Goal: Task Accomplishment & Management: Manage account settings

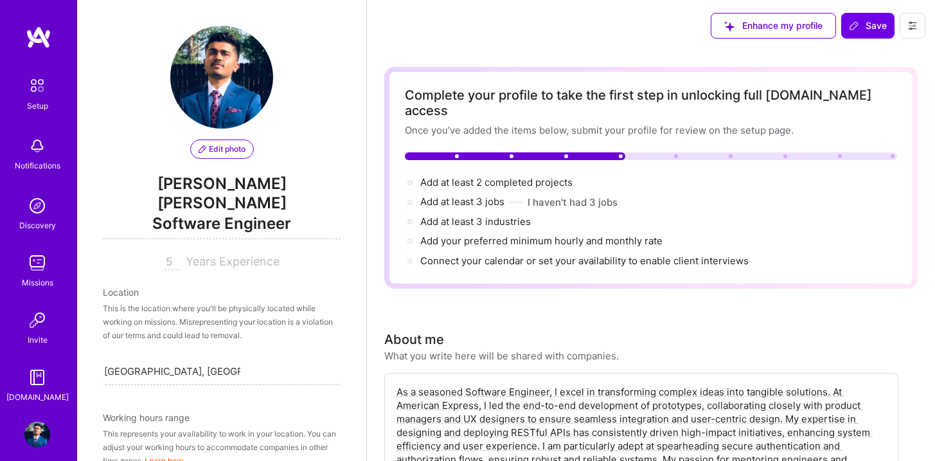
select select "US"
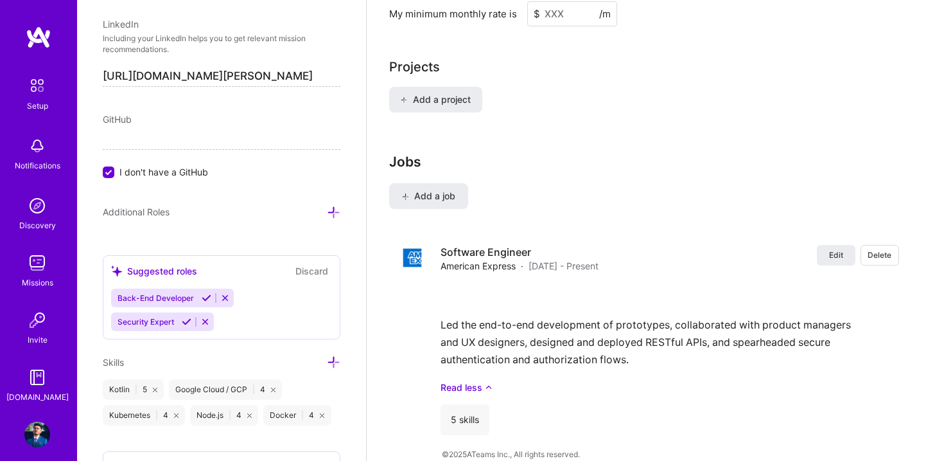
scroll to position [770, 0]
click at [111, 168] on input "I don't have a GitHub" at bounding box center [110, 174] width 12 height 12
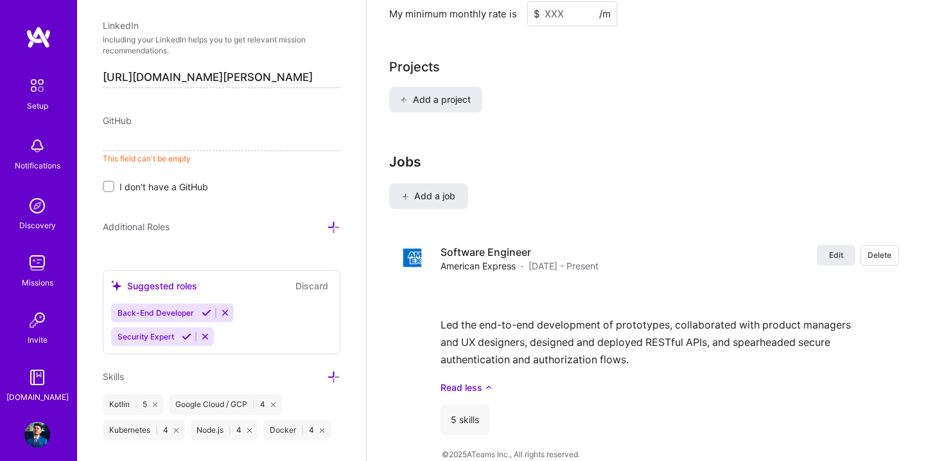
click at [235, 182] on div "Edit photo Sanket Govind Gajera Software Engineer 5 Years Experience Location T…" at bounding box center [221, 230] width 289 height 461
click at [243, 130] on input at bounding box center [222, 140] width 238 height 21
paste input "https://github.com/sggajera"
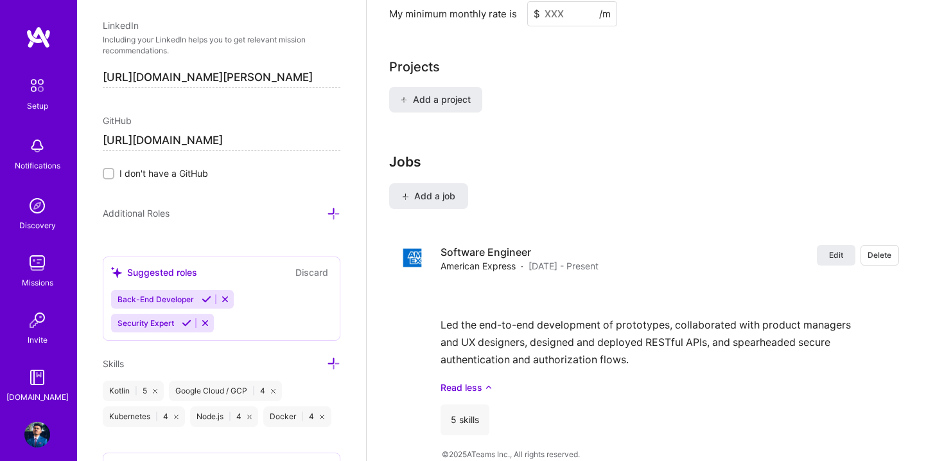
type input "https://github.com/sggajera"
click at [227, 206] on div "Additional Roles" at bounding box center [222, 213] width 238 height 15
click at [221, 206] on div "Additional Roles" at bounding box center [222, 213] width 238 height 15
click at [553, 163] on div "Jobs Add a job Edit Delete Software Engineer American Express · Jan 2019 - Pres…" at bounding box center [649, 300] width 520 height 292
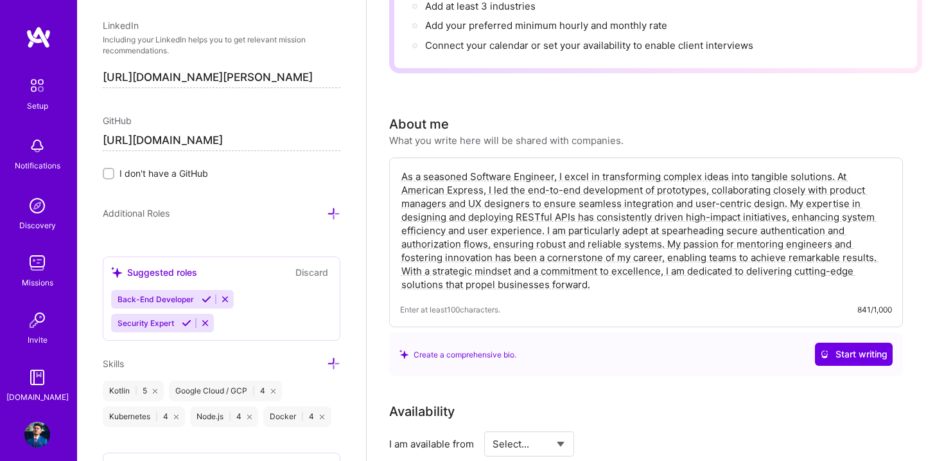
scroll to position [0, 0]
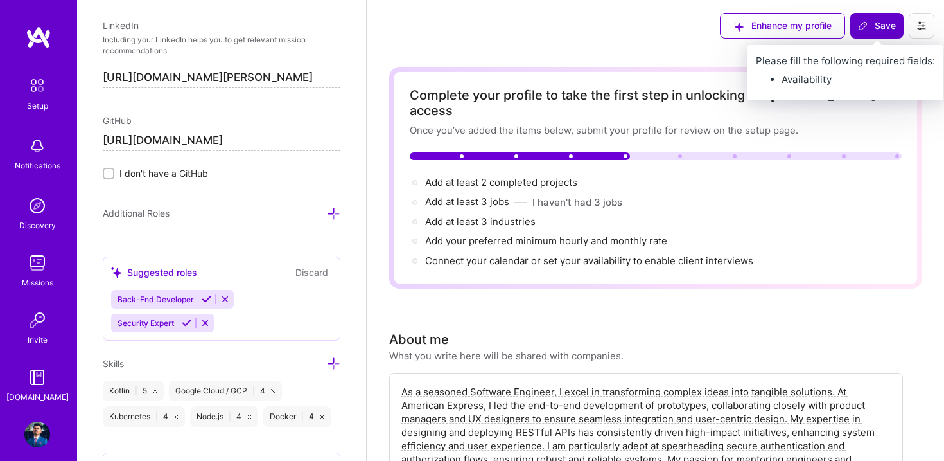
click at [887, 22] on span "Save" at bounding box center [877, 25] width 38 height 13
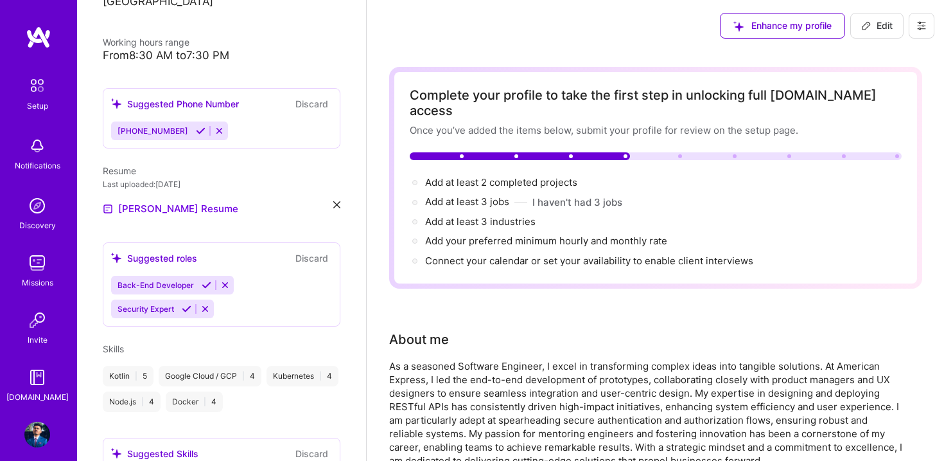
click at [880, 39] on div "Enhance my profile Edit" at bounding box center [828, 25] width 234 height 51
click at [880, 29] on span "Edit" at bounding box center [877, 25] width 31 height 13
select select "US"
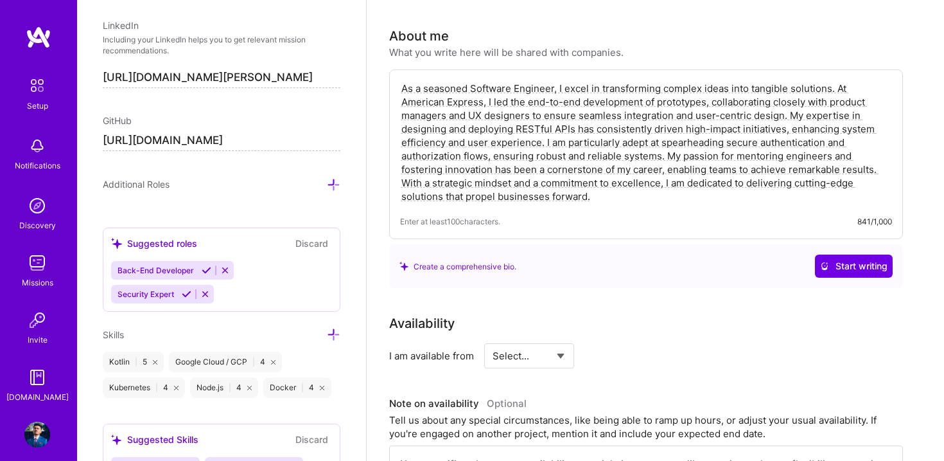
scroll to position [265, 0]
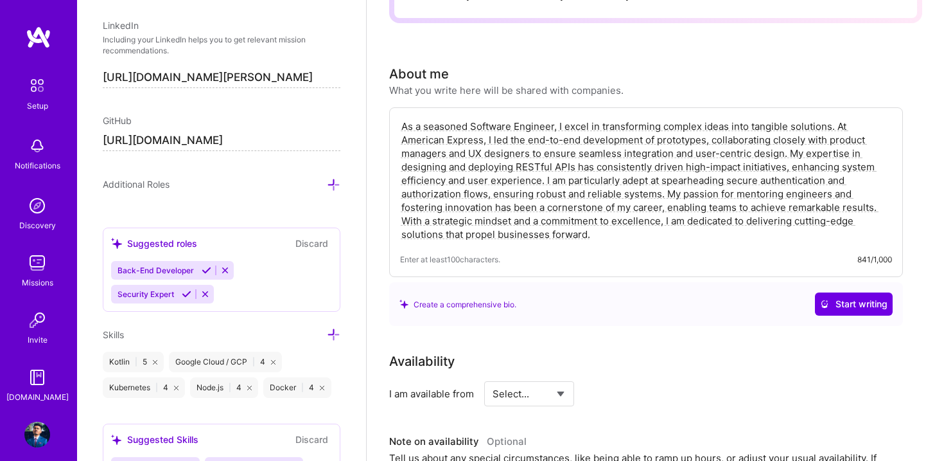
click at [706, 125] on textarea "As a seasoned Software Engineer, I excel in transforming complex ideas into tan…" at bounding box center [646, 180] width 492 height 124
click at [745, 127] on textarea "As a seasoned Software Engineer, I excel in transforming complex ideas into tan…" at bounding box center [646, 180] width 492 height 124
drag, startPoint x: 745, startPoint y: 127, endPoint x: 656, endPoint y: 129, distance: 88.7
click at [657, 129] on textarea "As a seasoned Software Engineer, I excel in transforming complex ideas into tan…" at bounding box center [646, 180] width 492 height 124
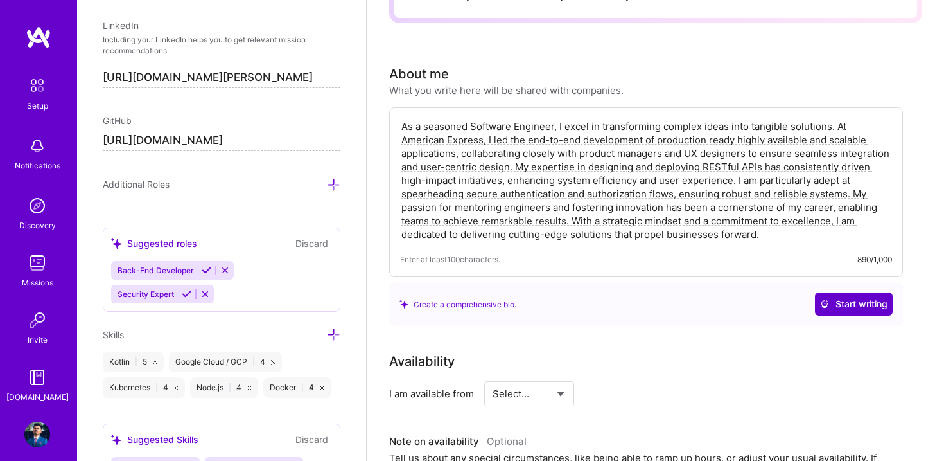
type textarea "As a seasoned Software Engineer, I excel in transforming complex ideas into tan…"
click at [829, 297] on span "Start writing" at bounding box center [853, 303] width 67 height 13
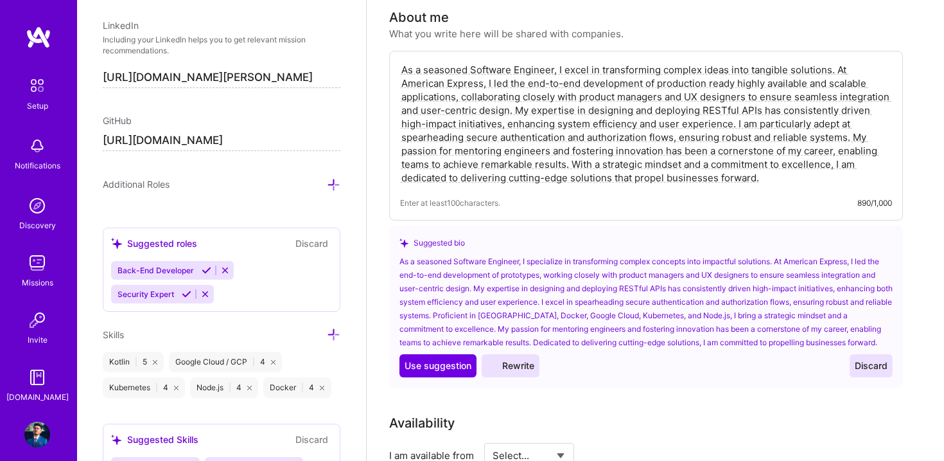
scroll to position [326, 0]
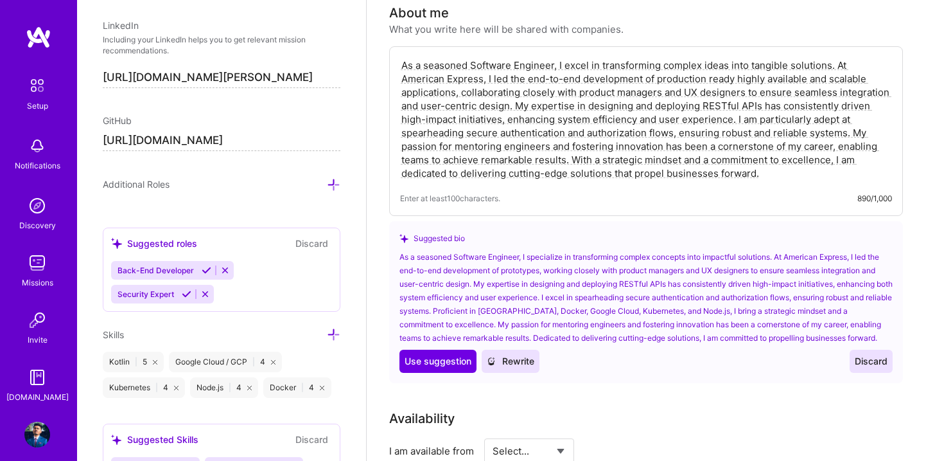
click at [532, 355] on span "Rewrite" at bounding box center [511, 361] width 48 height 13
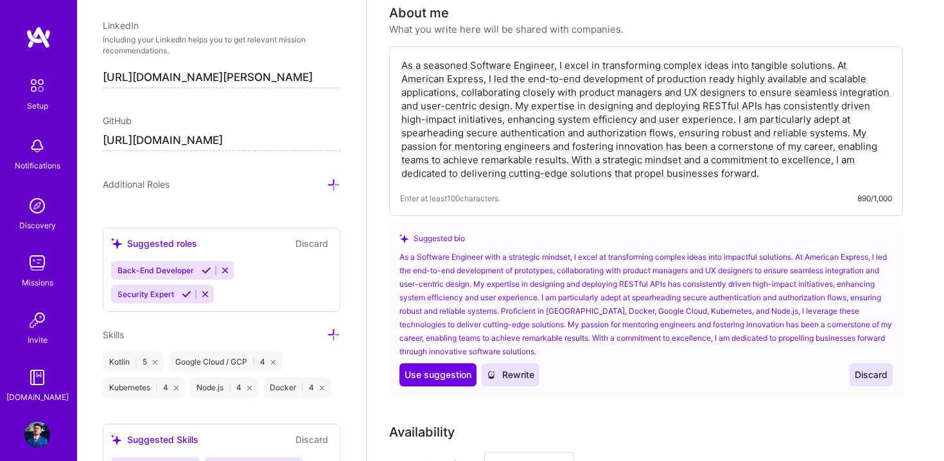
click at [884, 366] on button "Discard" at bounding box center [871, 374] width 43 height 23
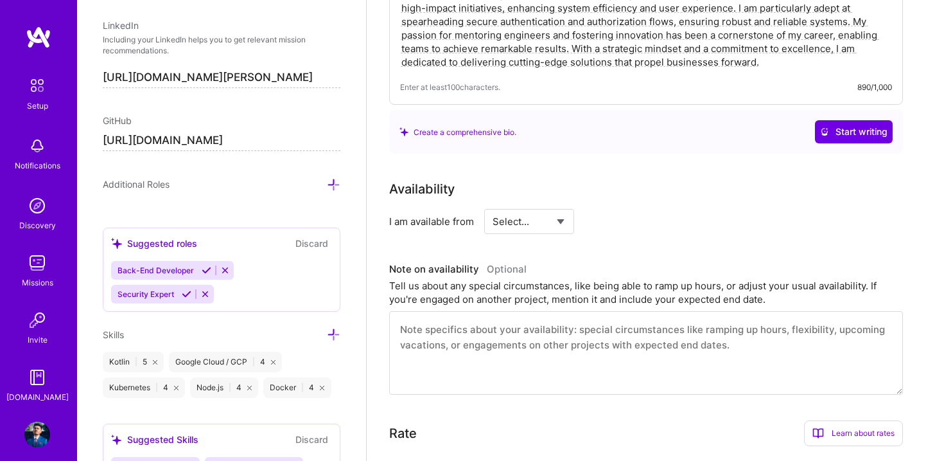
scroll to position [439, 0]
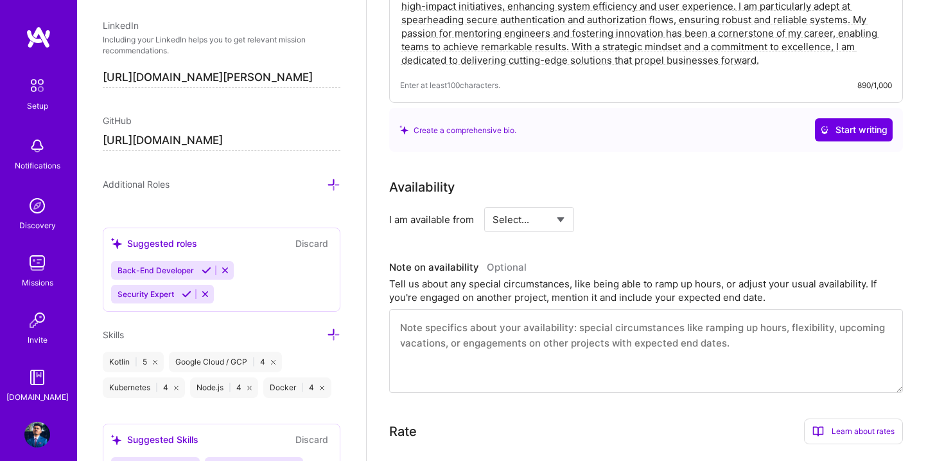
click at [525, 211] on select "Select... Right Now Future Date Not Available" at bounding box center [530, 219] width 74 height 33
select select "Future Date"
click at [493, 203] on select "Select... Right Now Future Date Not Available" at bounding box center [530, 219] width 74 height 33
click at [657, 208] on input "Oct 1" at bounding box center [640, 219] width 64 height 25
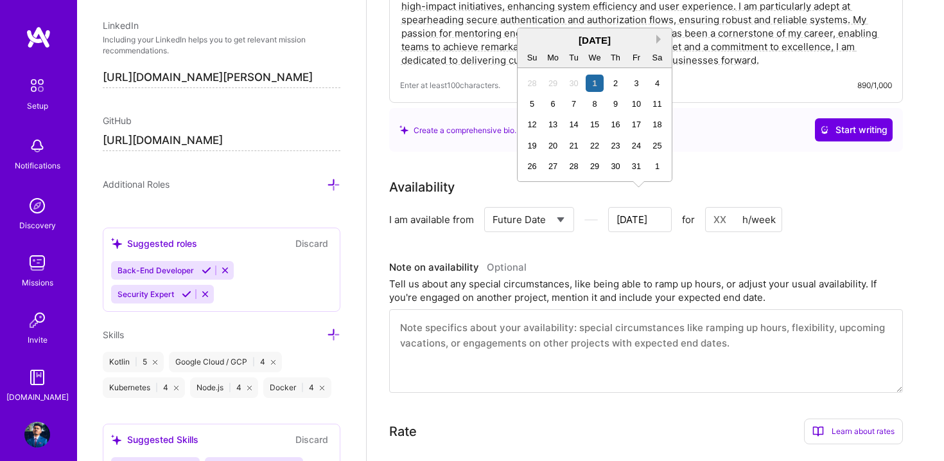
click at [661, 40] on button "Next Month" at bounding box center [661, 39] width 9 height 9
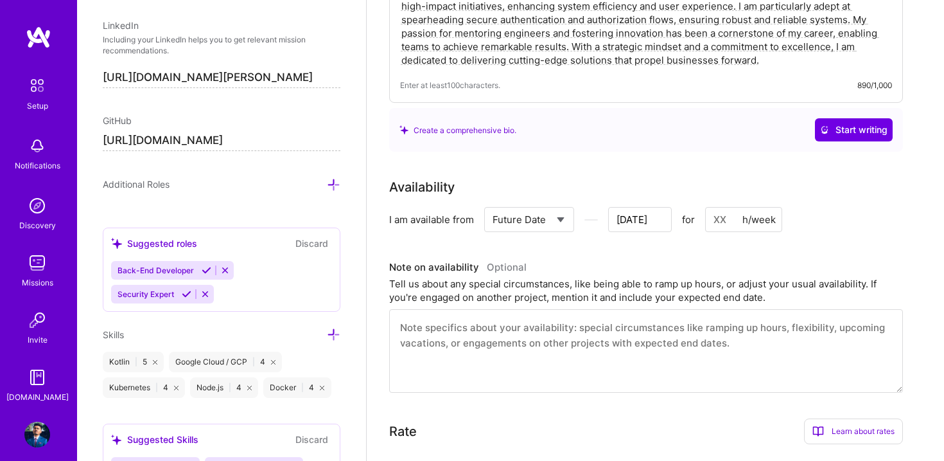
click at [740, 130] on div "Create a comprehensive bio. Start writing" at bounding box center [646, 130] width 514 height 44
click at [723, 213] on input at bounding box center [743, 219] width 77 height 25
type input "2"
type input "40"
click at [796, 258] on h3 "Note on availability Optional" at bounding box center [646, 267] width 514 height 19
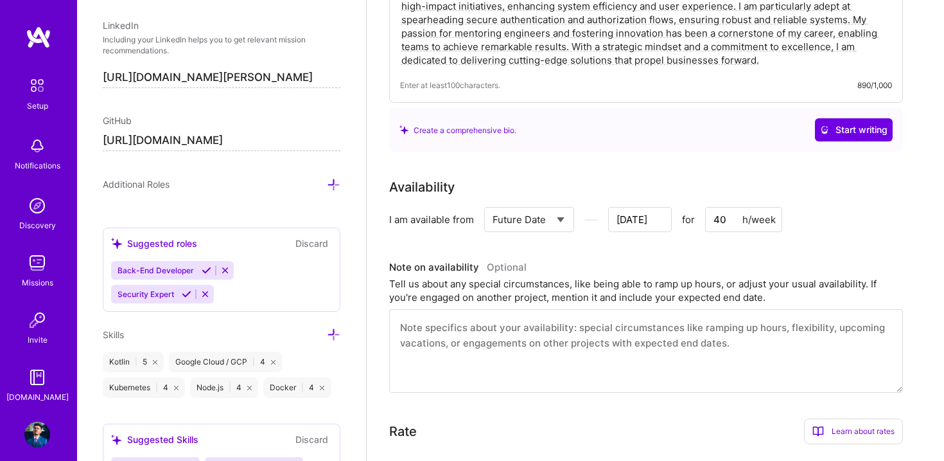
click at [712, 348] on textarea at bounding box center [646, 351] width 514 height 84
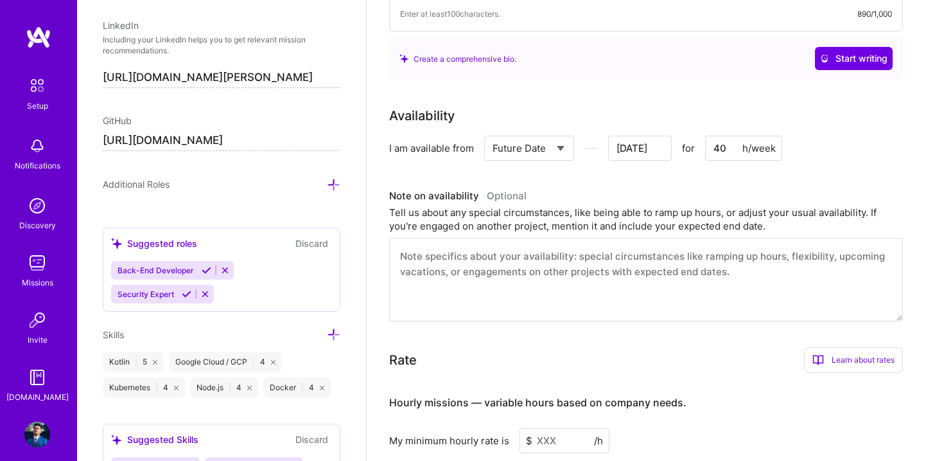
scroll to position [511, 0]
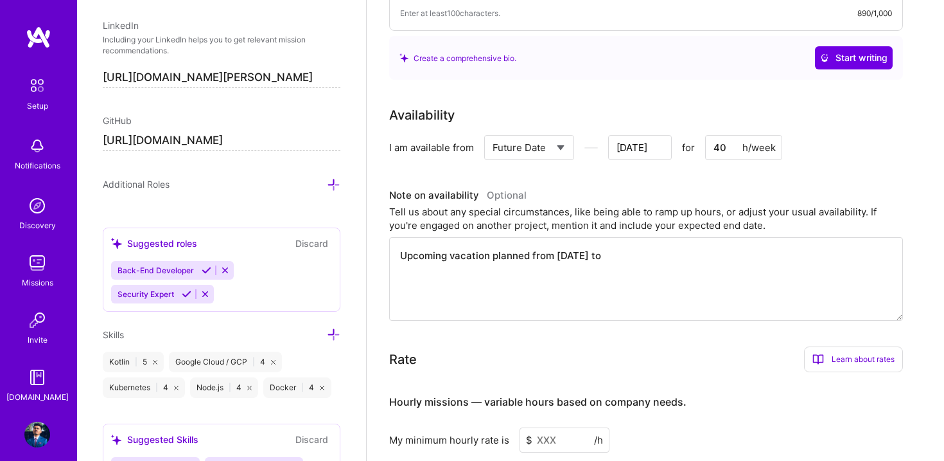
click at [585, 238] on textarea "Upcoming vacation planned from 28th november to" at bounding box center [646, 279] width 514 height 84
click at [664, 241] on textarea "Upcoming vacation planned from 28th November to" at bounding box center [646, 279] width 514 height 84
click at [668, 357] on div "Rate Learn about rates Hourly Rate What is hourly rate? This model involves pay…" at bounding box center [646, 446] width 514 height 201
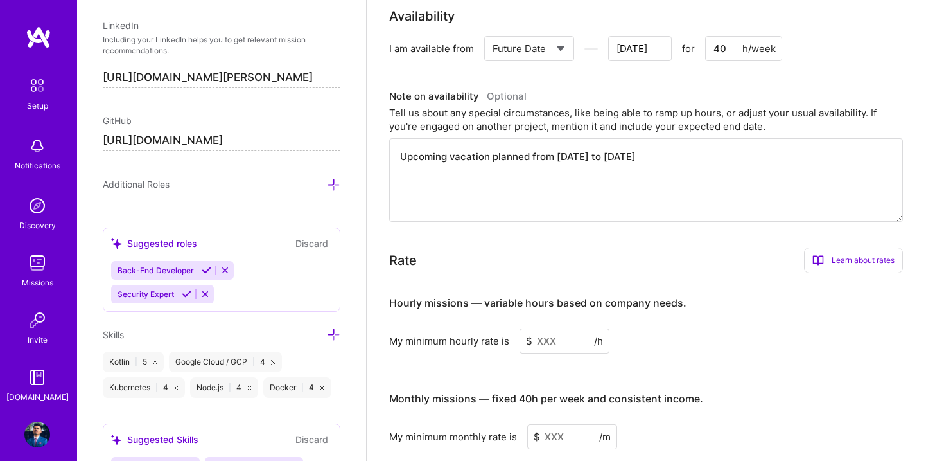
scroll to position [614, 0]
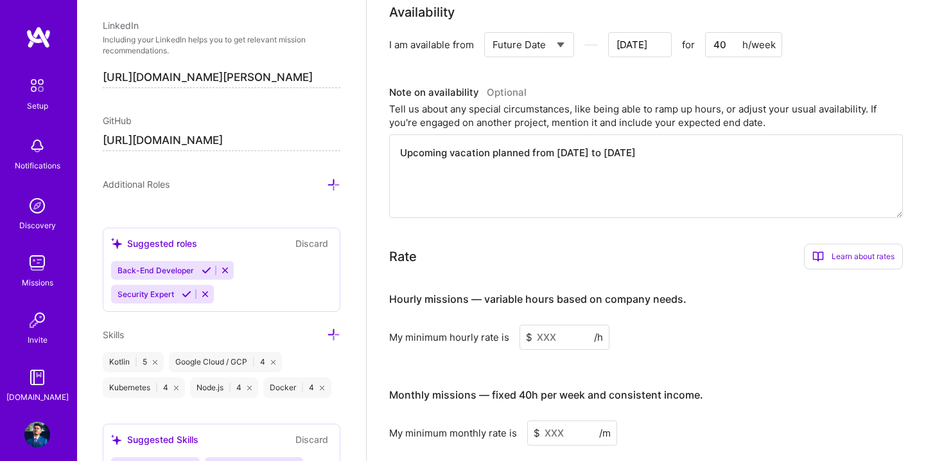
click at [714, 144] on textarea "Upcoming vacation planned from 28th November to 28 December" at bounding box center [646, 176] width 514 height 84
type textarea "Upcoming vacation planned from 28th November to 28 December."
click at [575, 324] on input at bounding box center [565, 336] width 90 height 25
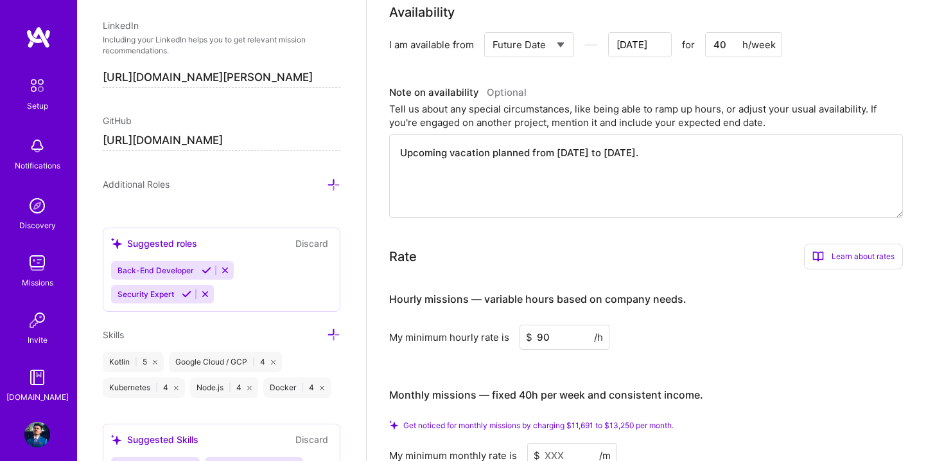
type input "90"
click at [664, 346] on div "Hourly missions — variable hours based on company needs. My minimum hourly rate…" at bounding box center [646, 373] width 514 height 188
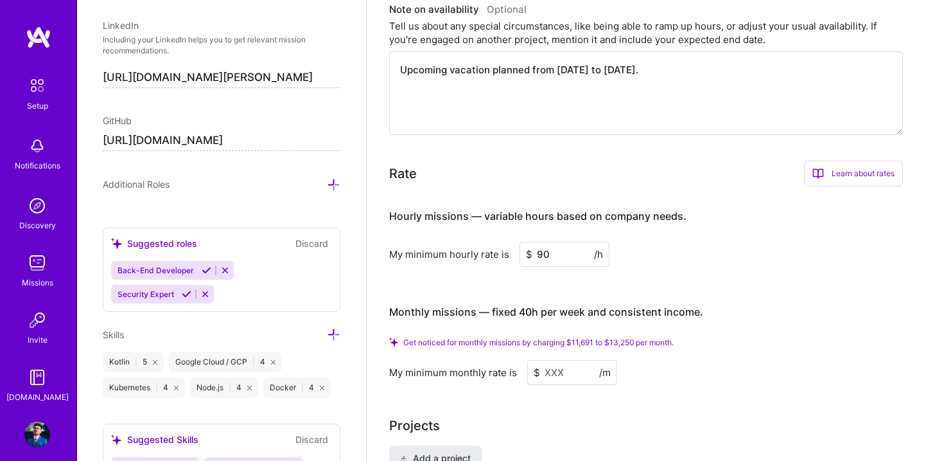
scroll to position [704, 0]
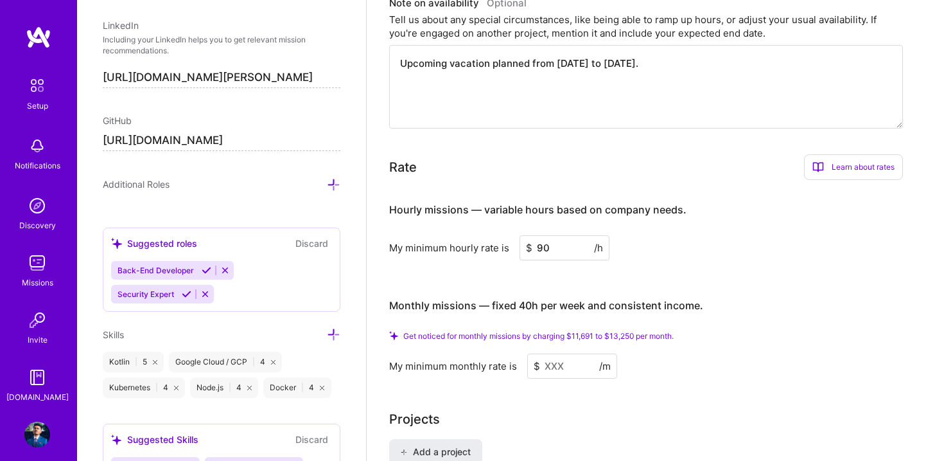
click at [561, 353] on input at bounding box center [572, 365] width 90 height 25
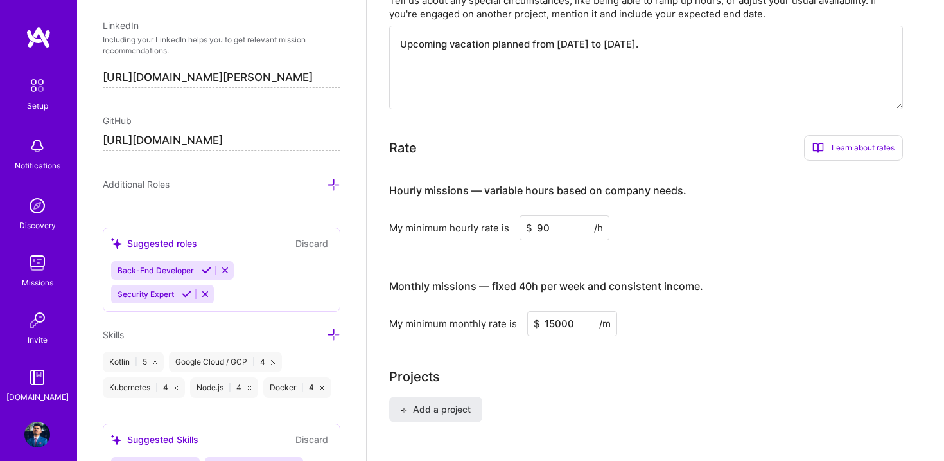
click at [590, 396] on div "Add a project" at bounding box center [655, 416] width 533 height 41
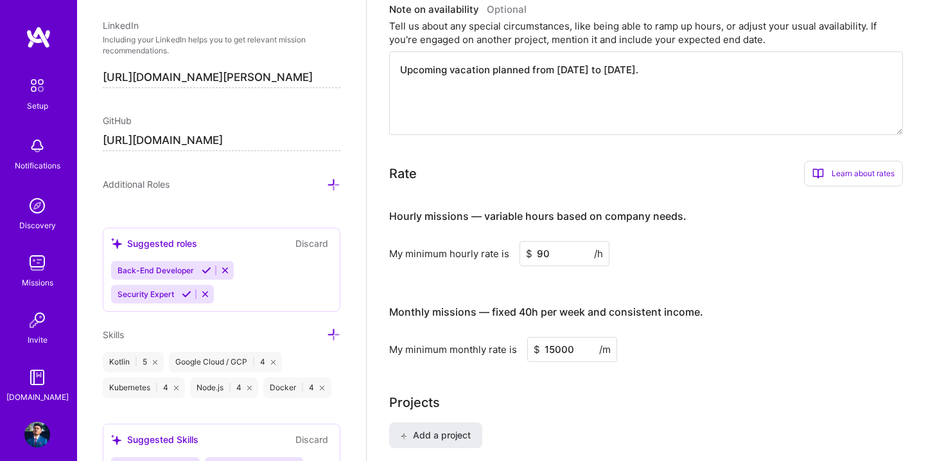
scroll to position [675, 0]
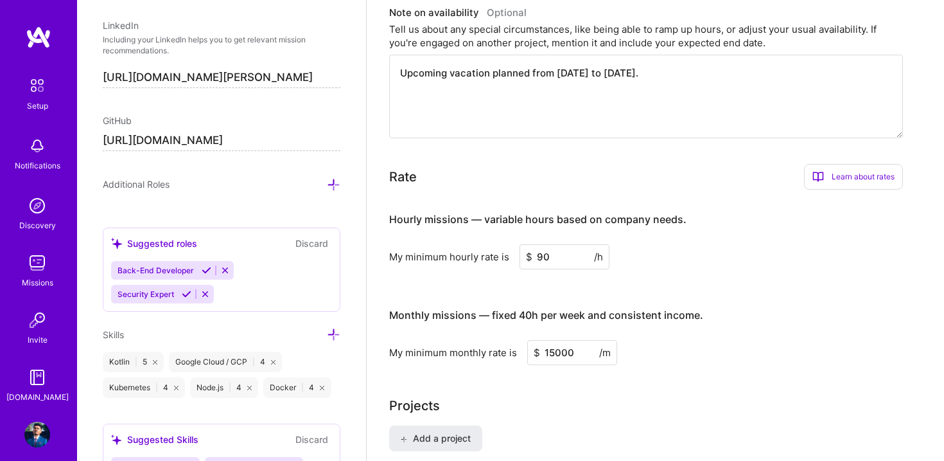
click at [575, 341] on input "15000" at bounding box center [572, 352] width 90 height 25
type input "1"
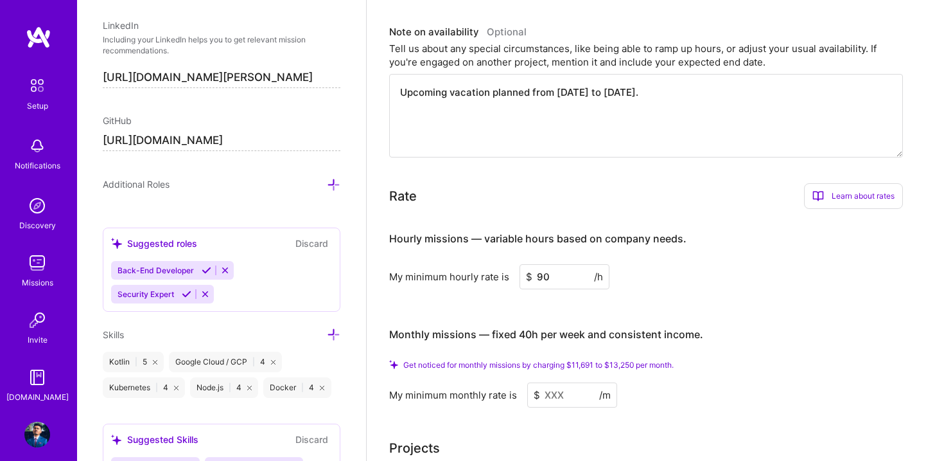
click at [700, 382] on div "My minimum monthly rate is $ /m" at bounding box center [646, 394] width 514 height 25
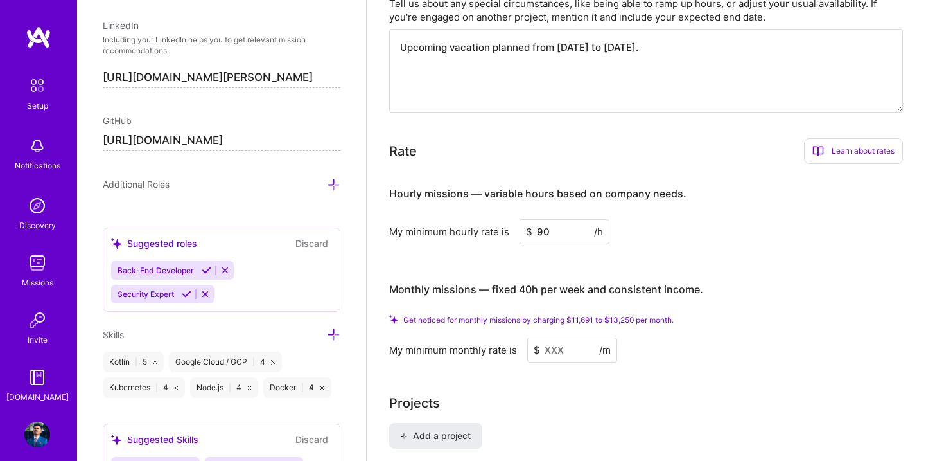
scroll to position [723, 0]
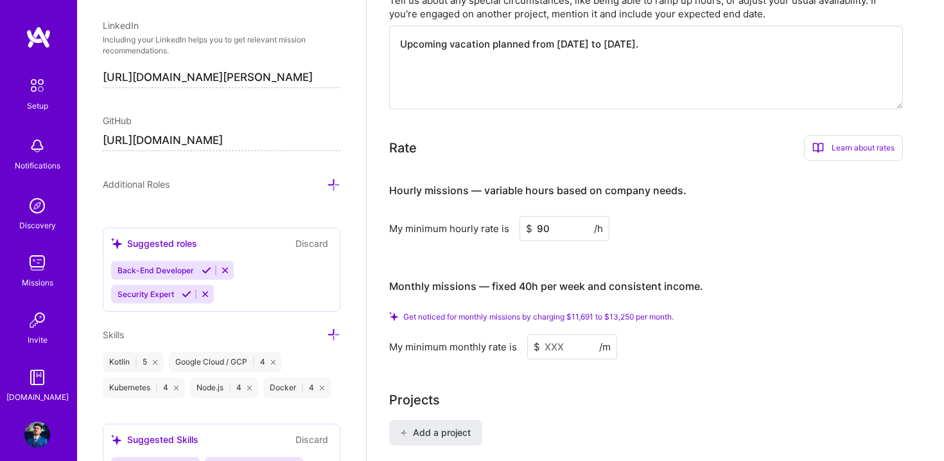
click at [574, 337] on input at bounding box center [572, 346] width 90 height 25
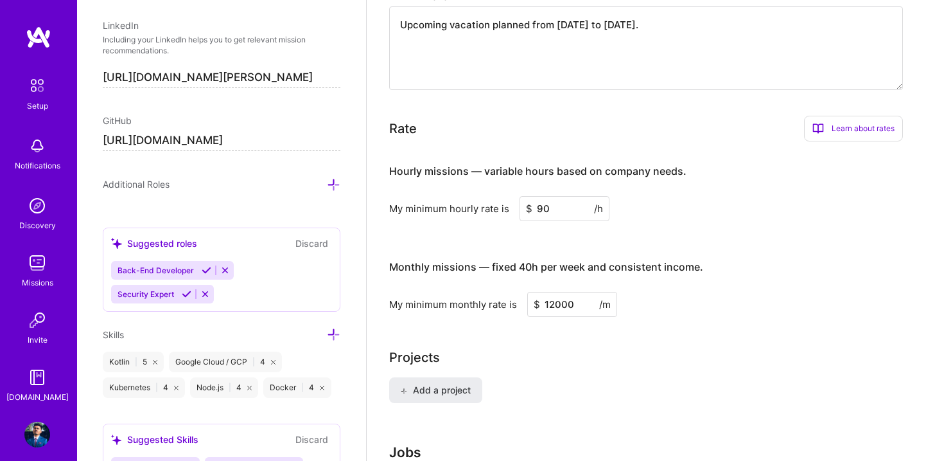
type input "12000"
click at [598, 384] on div "Add a project" at bounding box center [655, 397] width 533 height 41
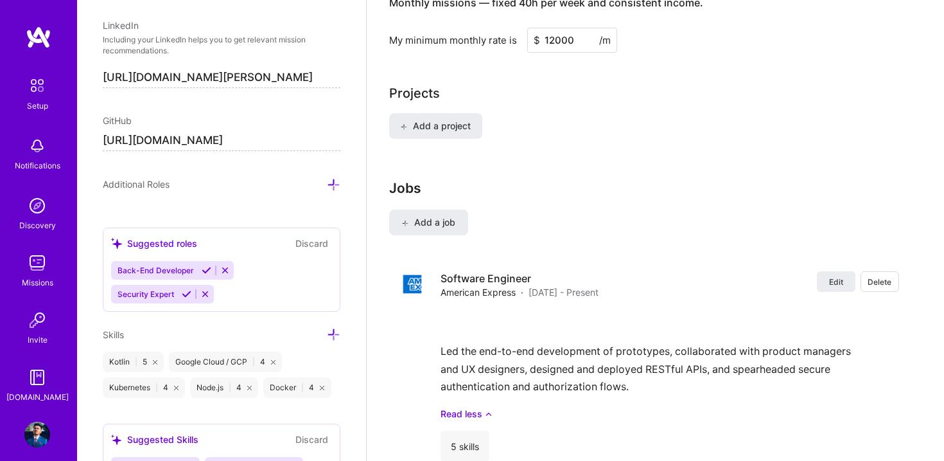
scroll to position [1013, 0]
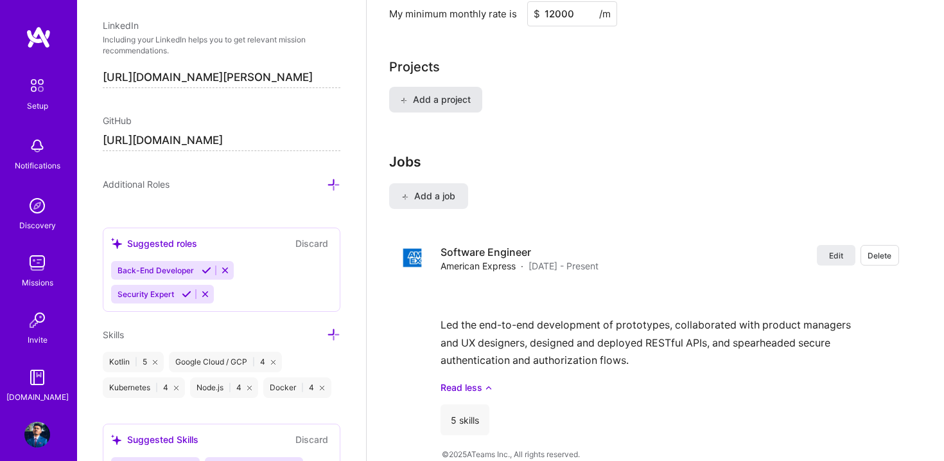
click at [445, 94] on button "Add a project" at bounding box center [435, 100] width 93 height 26
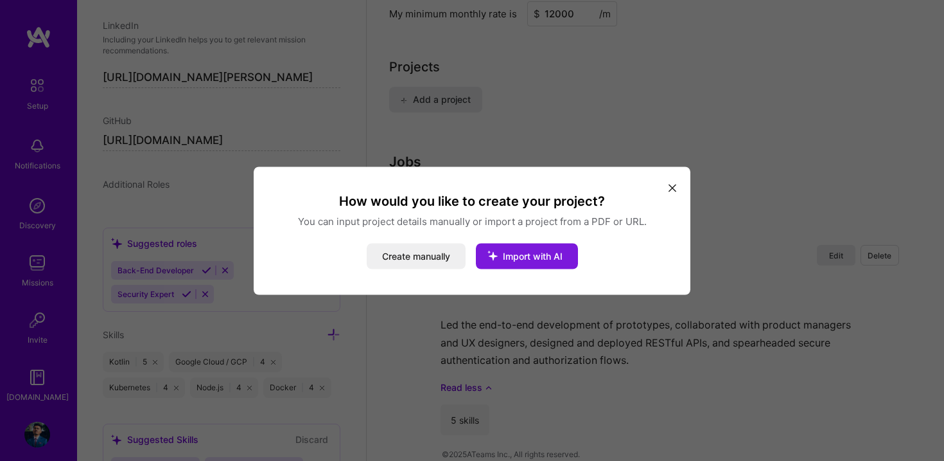
click at [495, 259] on icon "modal" at bounding box center [492, 254] width 33 height 33
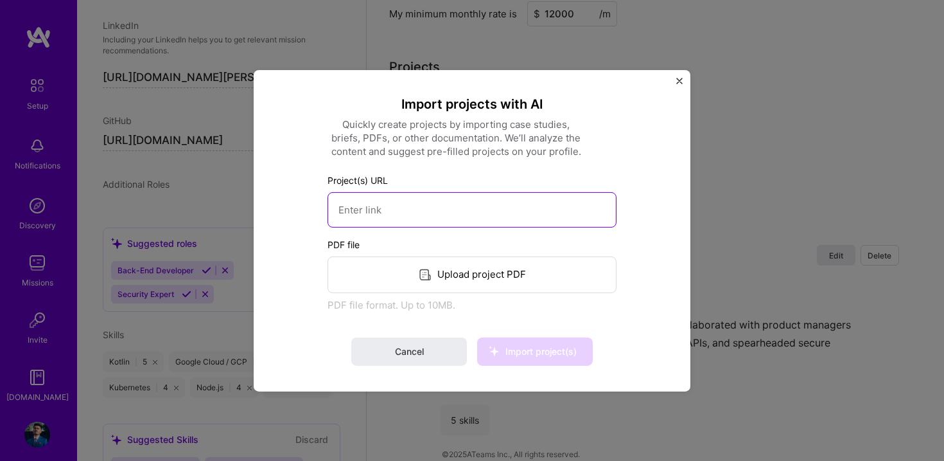
click at [445, 215] on input at bounding box center [472, 208] width 289 height 35
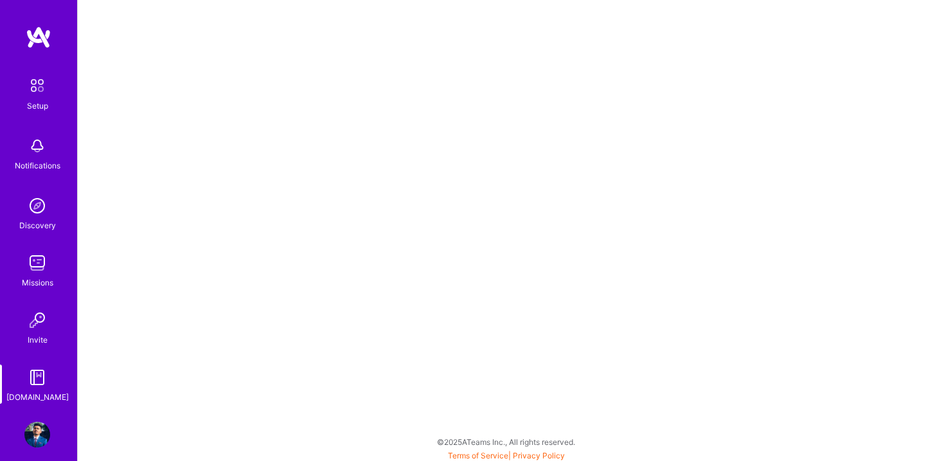
click at [49, 90] on link "Setup" at bounding box center [37, 92] width 80 height 40
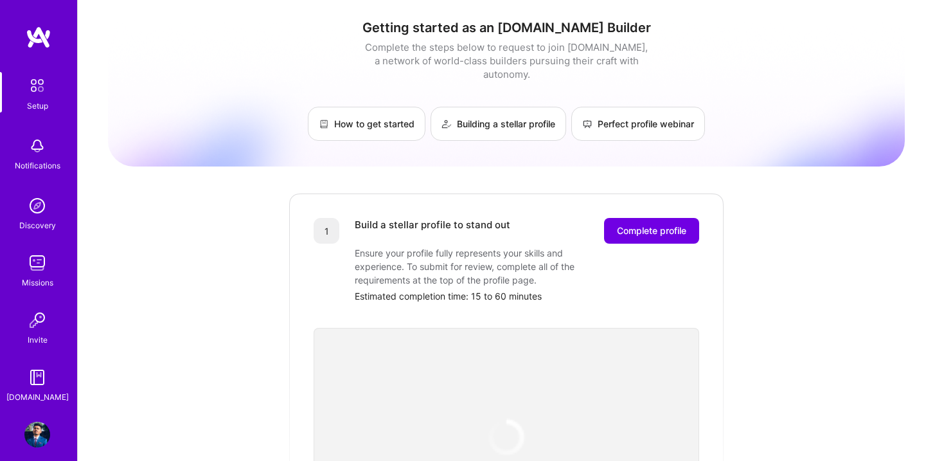
click at [24, 140] on img at bounding box center [37, 146] width 26 height 26
click at [30, 209] on img at bounding box center [37, 206] width 26 height 26
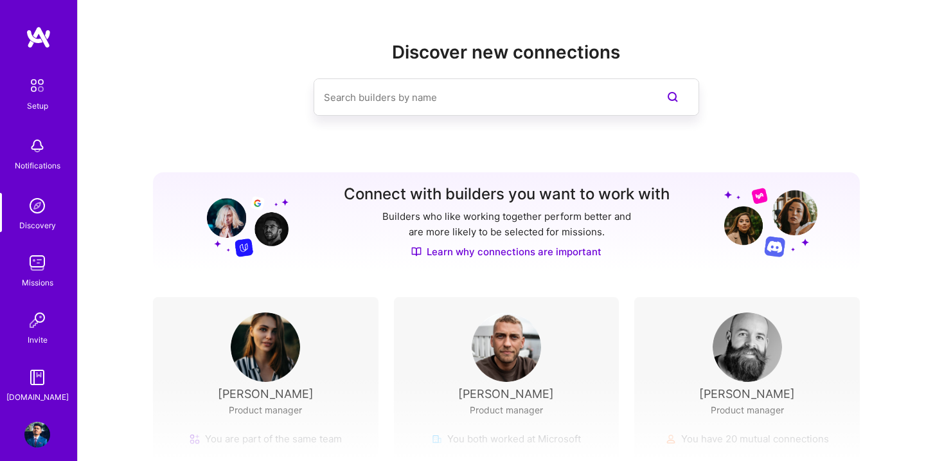
click at [30, 256] on img at bounding box center [37, 263] width 26 height 26
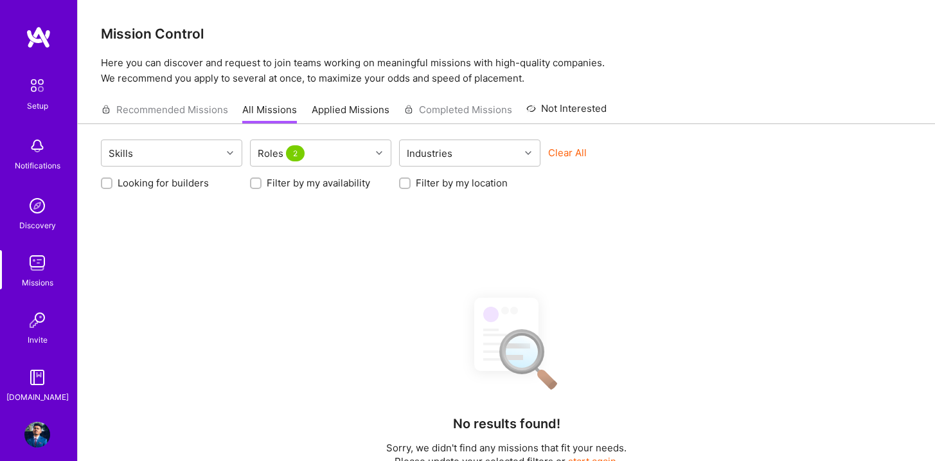
scroll to position [12, 0]
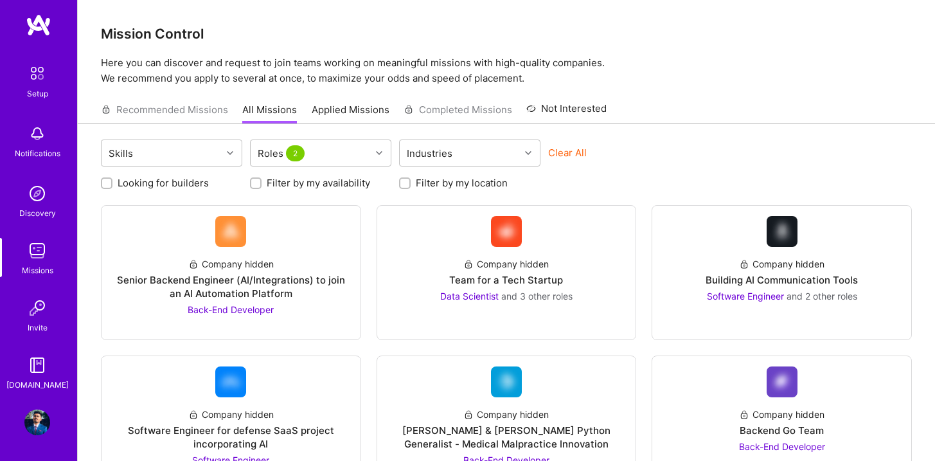
click at [34, 306] on img at bounding box center [37, 308] width 26 height 26
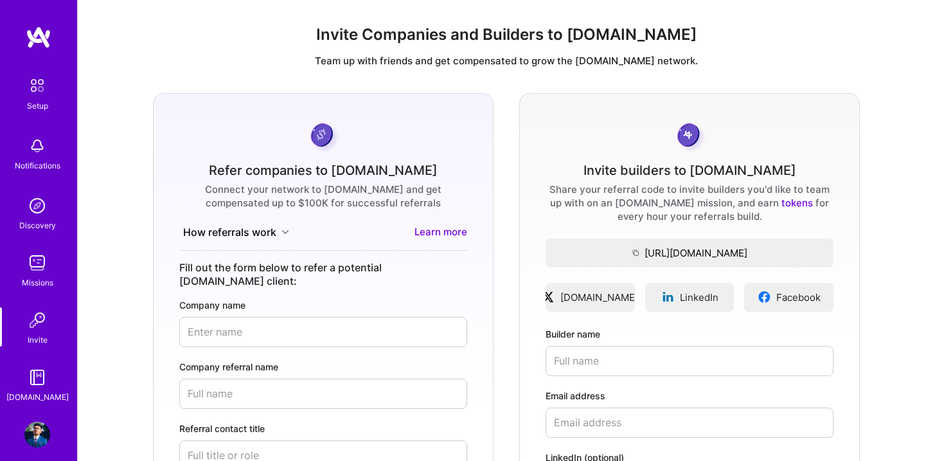
scroll to position [12, 0]
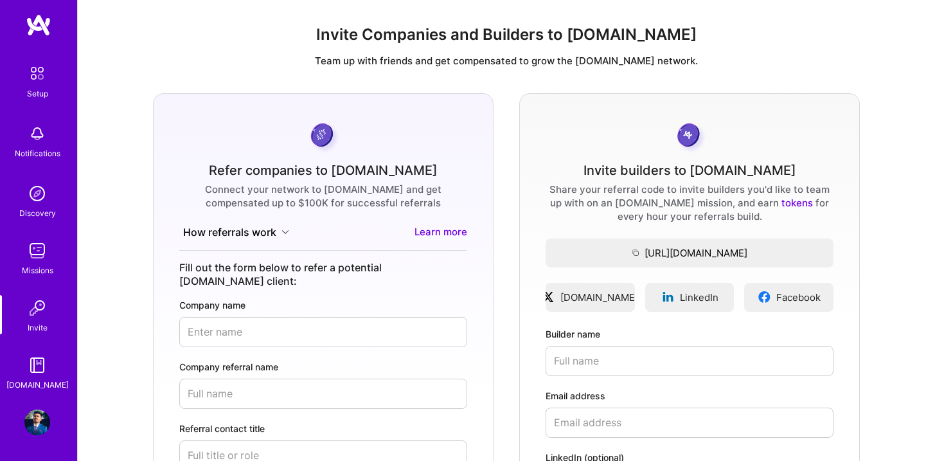
click at [36, 364] on img at bounding box center [37, 365] width 26 height 26
